Goal: Check status: Check status

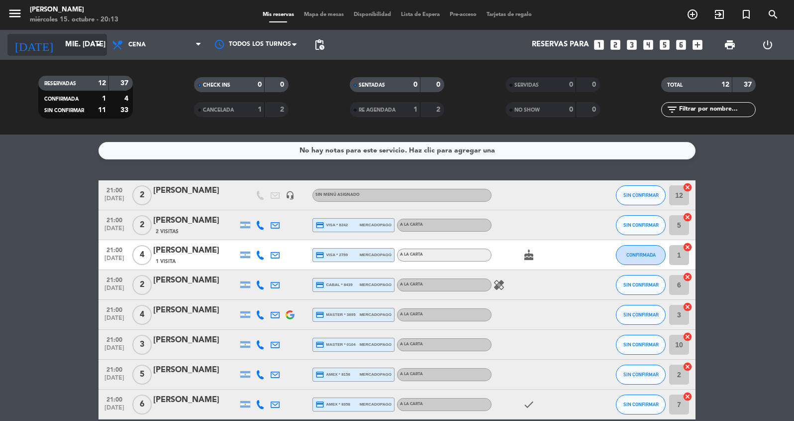
click at [73, 45] on input "mié. [DATE]" at bounding box center [108, 44] width 96 height 19
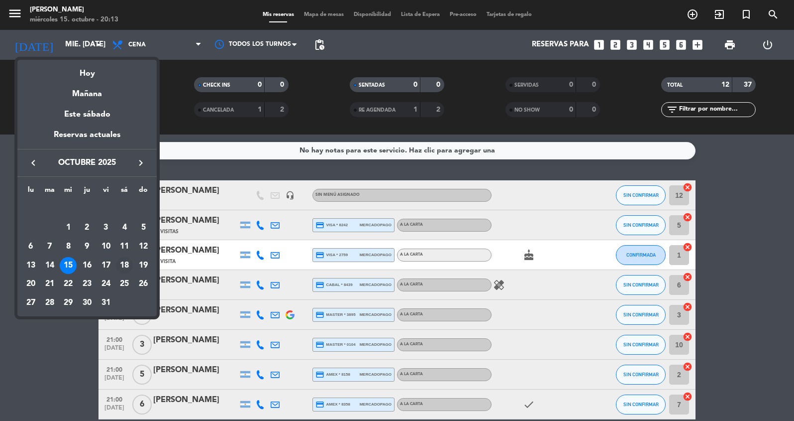
click at [132, 263] on div "18" at bounding box center [124, 265] width 17 height 17
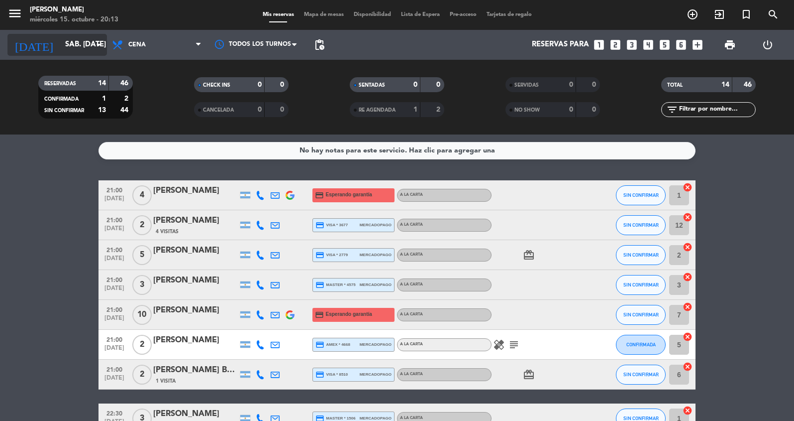
click at [74, 43] on input "sáb. [DATE]" at bounding box center [108, 44] width 96 height 19
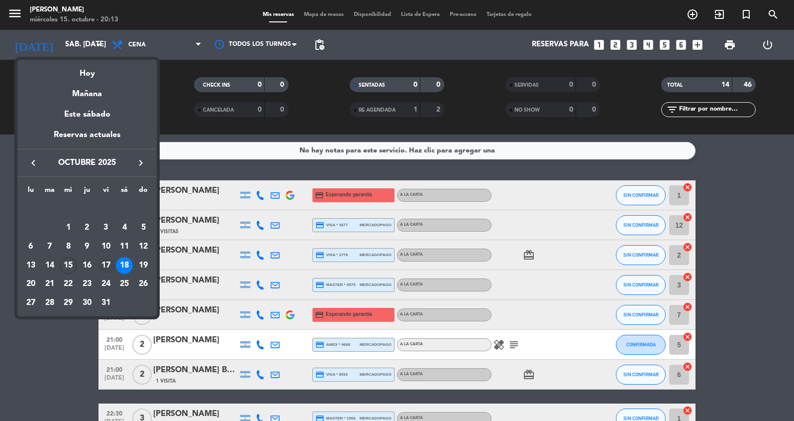
click at [105, 260] on div "17" at bounding box center [106, 265] width 17 height 17
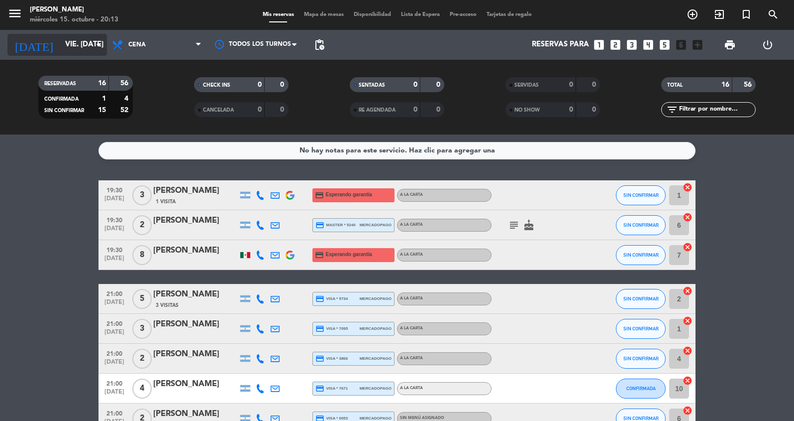
click at [65, 52] on input "vie. [DATE]" at bounding box center [108, 44] width 96 height 19
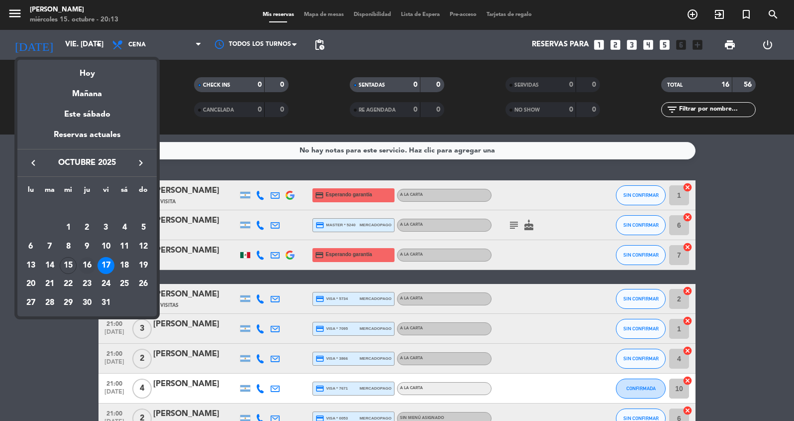
click at [85, 267] on div "16" at bounding box center [87, 265] width 17 height 17
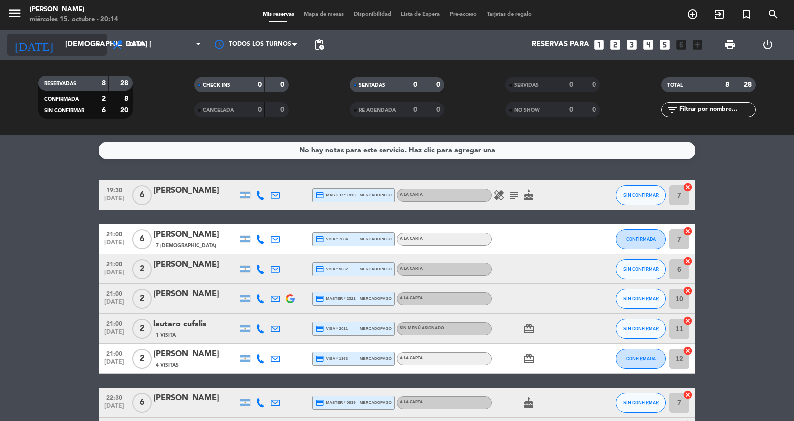
click at [75, 45] on input "[DEMOGRAPHIC_DATA] [DATE]" at bounding box center [108, 44] width 96 height 19
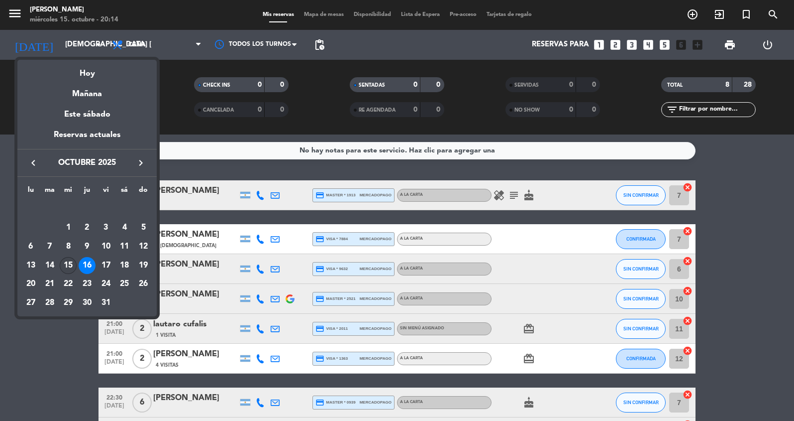
click at [67, 264] on div "15" at bounding box center [68, 265] width 17 height 17
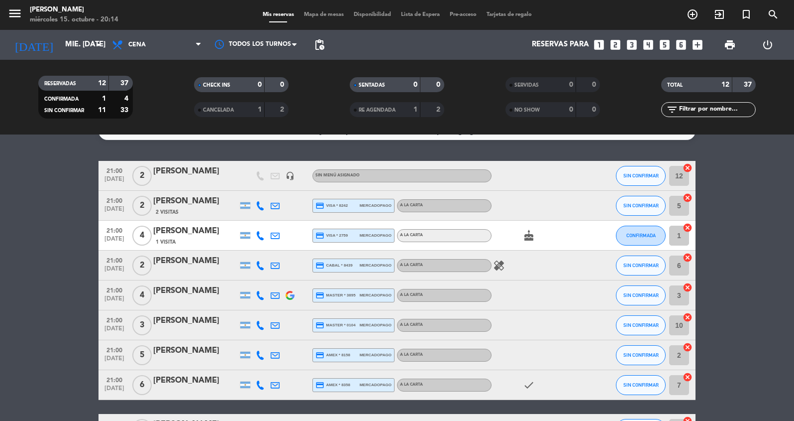
scroll to position [182, 0]
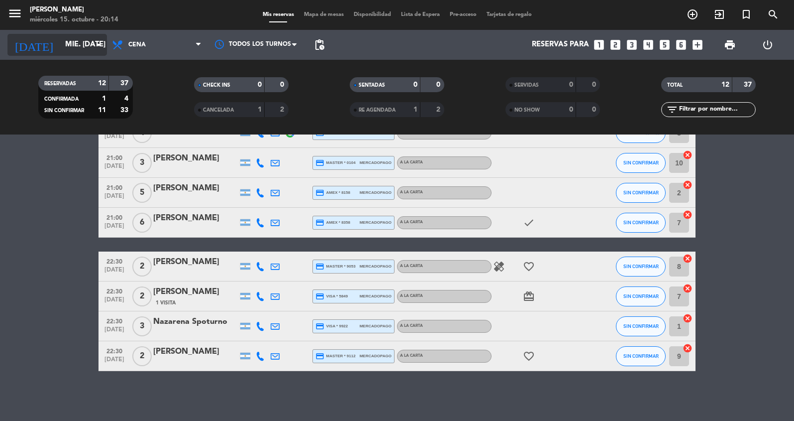
click at [69, 40] on input "mié. [DATE]" at bounding box center [108, 44] width 96 height 19
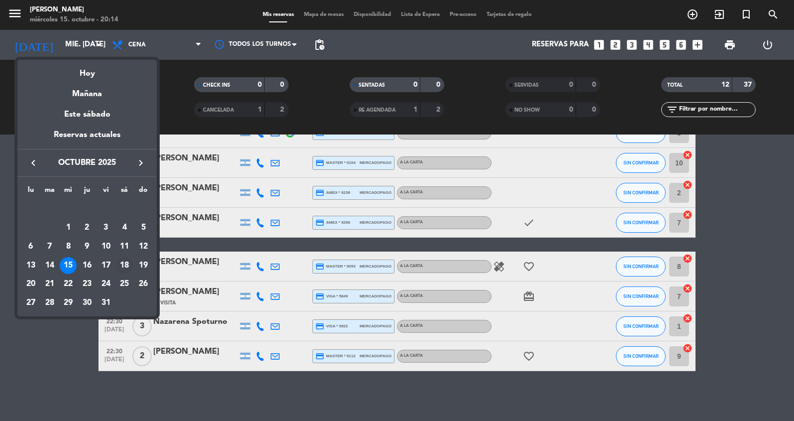
click at [122, 266] on div "18" at bounding box center [124, 265] width 17 height 17
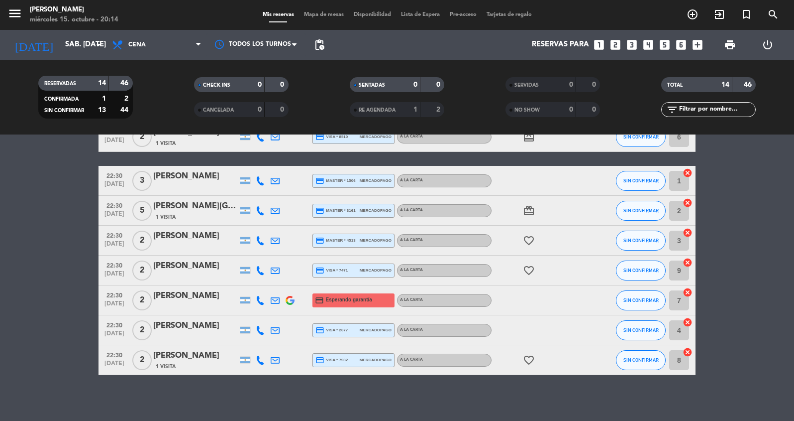
scroll to position [0, 0]
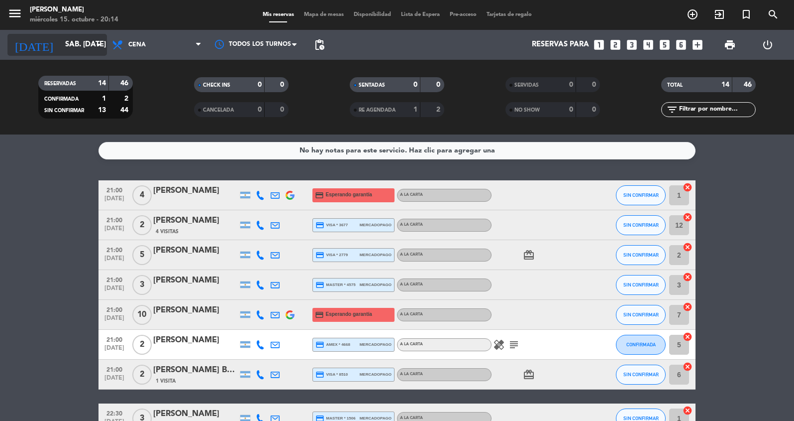
click at [80, 51] on input "sáb. [DATE]" at bounding box center [108, 44] width 96 height 19
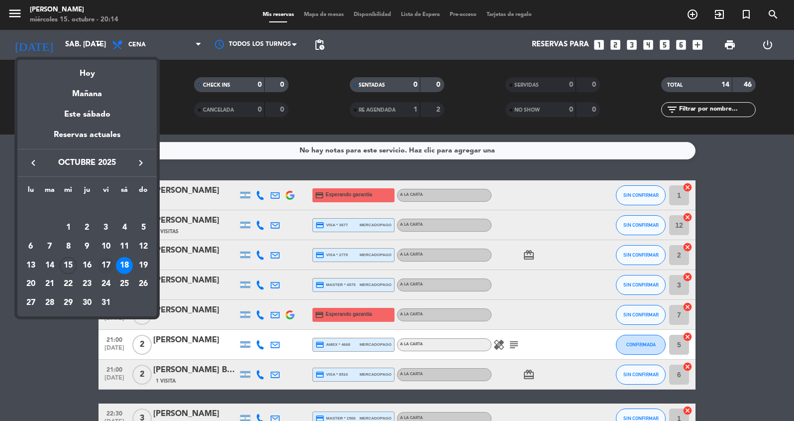
click at [109, 266] on div "17" at bounding box center [106, 265] width 17 height 17
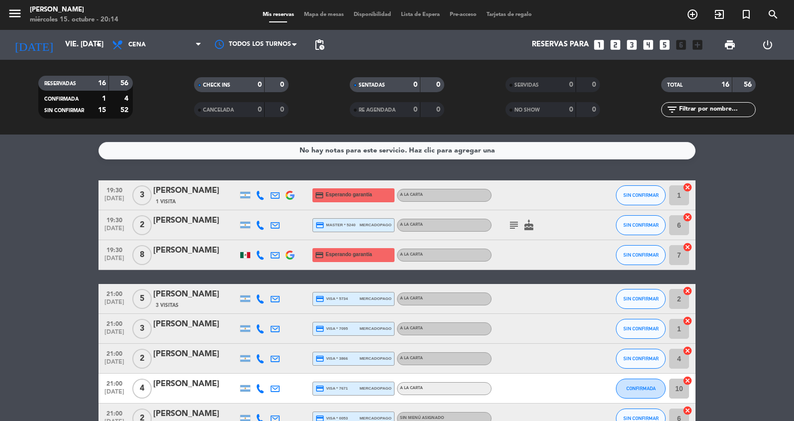
click at [184, 192] on div "[PERSON_NAME]" at bounding box center [195, 190] width 85 height 13
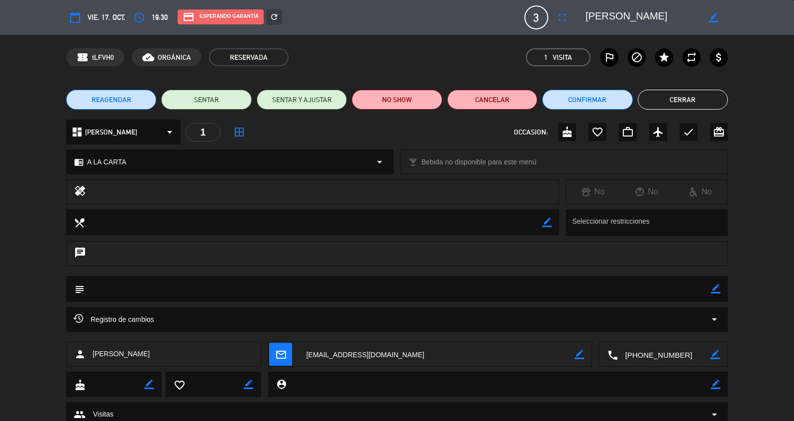
click at [656, 100] on button "Cerrar" at bounding box center [683, 100] width 90 height 20
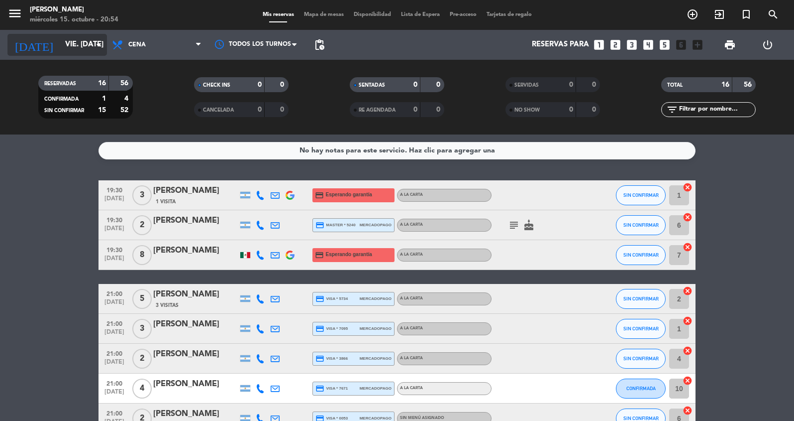
click at [70, 46] on input "vie. [DATE]" at bounding box center [108, 44] width 96 height 19
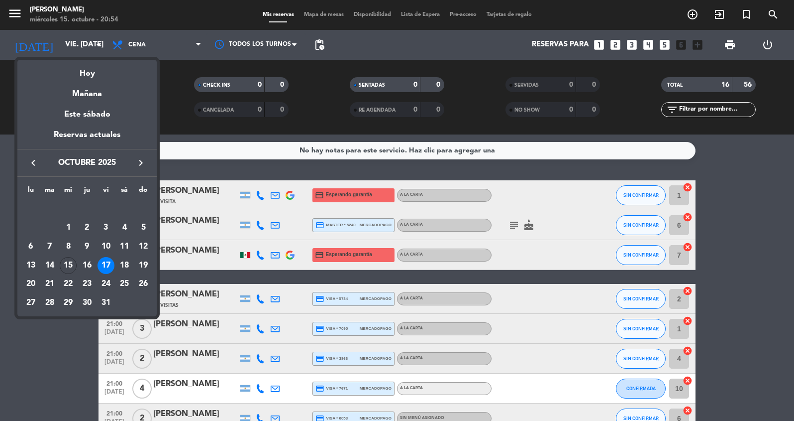
click at [91, 261] on div "16" at bounding box center [87, 265] width 17 height 17
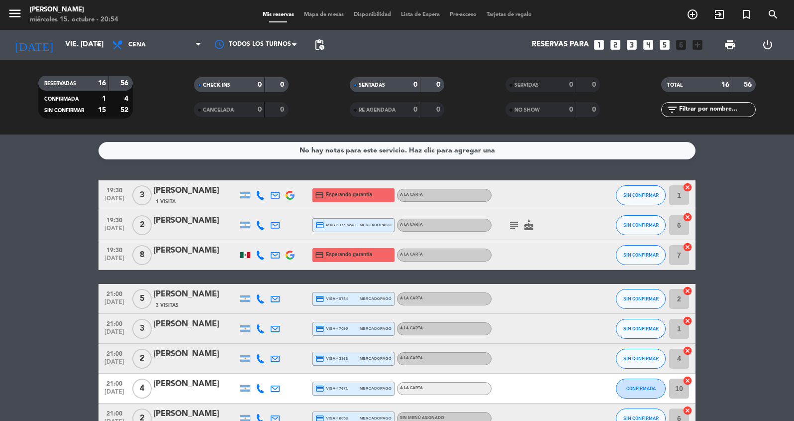
type input "[DEMOGRAPHIC_DATA] [DATE]"
